Goal: Task Accomplishment & Management: Check status

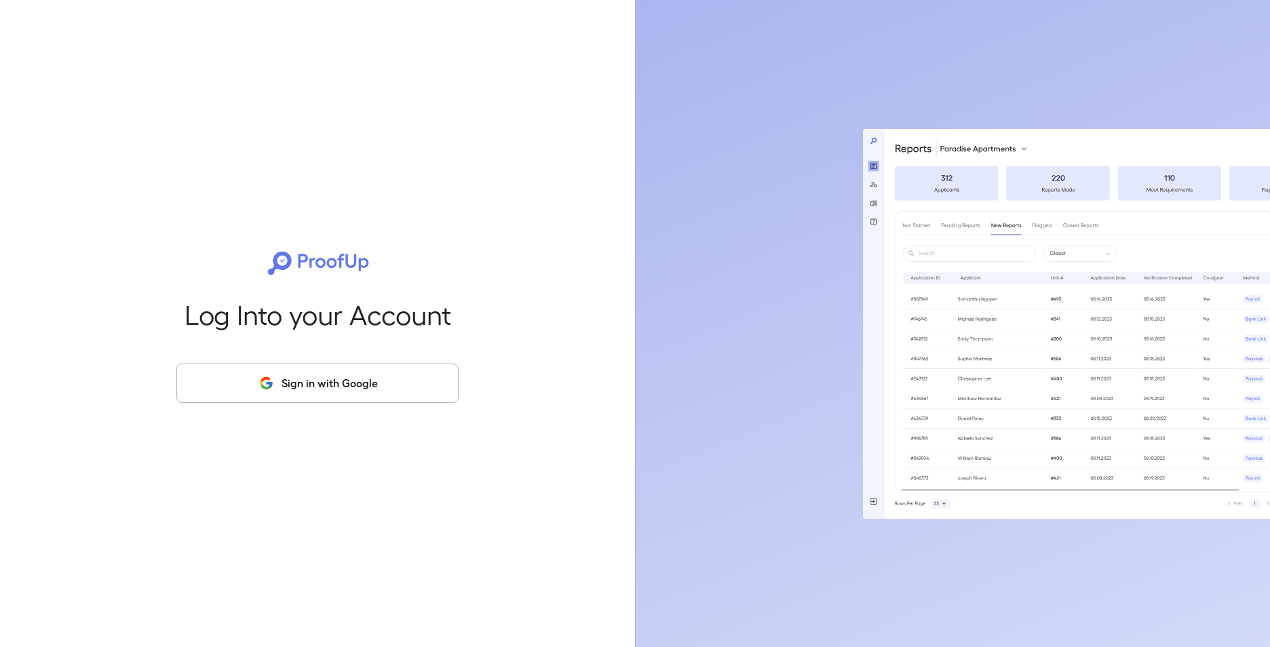
click at [328, 391] on button "Sign in with Google" at bounding box center [317, 383] width 282 height 39
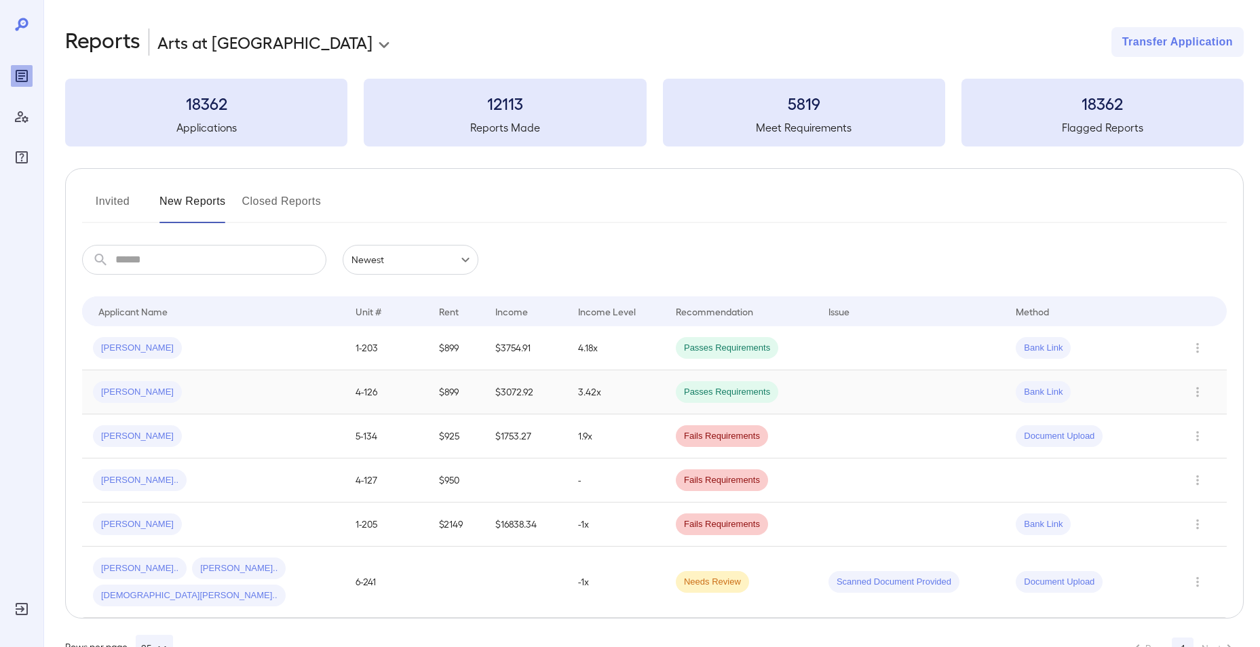
click at [126, 389] on span "[PERSON_NAME]" at bounding box center [137, 392] width 89 height 13
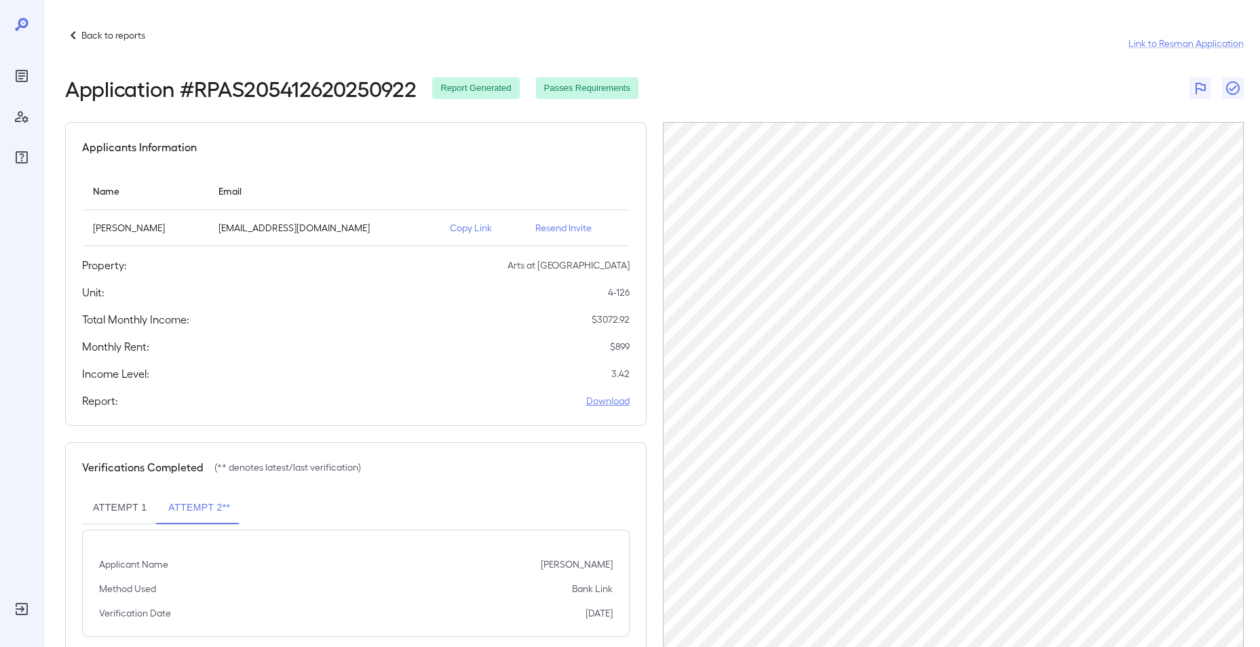
click at [605, 407] on link "Download" at bounding box center [607, 401] width 43 height 14
